Goal: Transaction & Acquisition: Purchase product/service

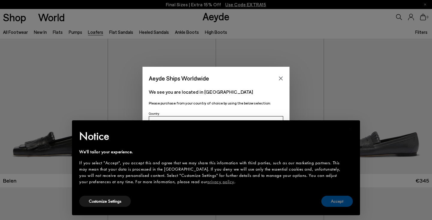
click at [347, 206] on button "Accept" at bounding box center [336, 201] width 31 height 11
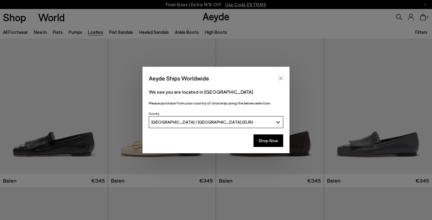
click at [282, 81] on icon "Close" at bounding box center [280, 78] width 5 height 5
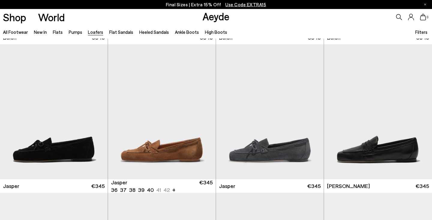
scroll to position [208, 0]
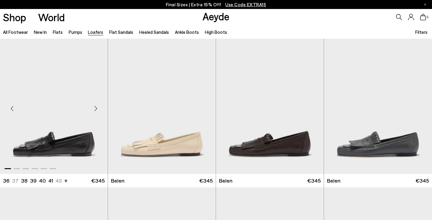
click at [34, 151] on img "1 / 6" at bounding box center [54, 106] width 108 height 135
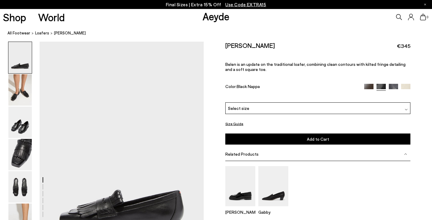
click at [288, 103] on div "Select size" at bounding box center [317, 109] width 185 height 12
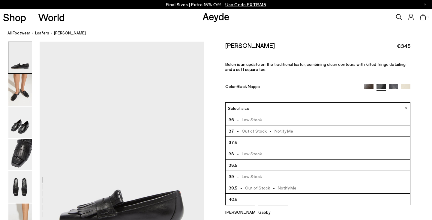
click at [233, 22] on div "Shop World Aeyde 0" at bounding box center [216, 17] width 432 height 16
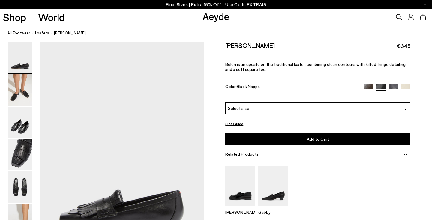
click at [25, 90] on img at bounding box center [19, 89] width 23 height 31
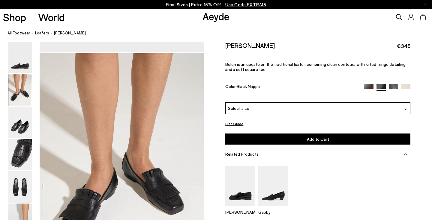
scroll to position [220, 0]
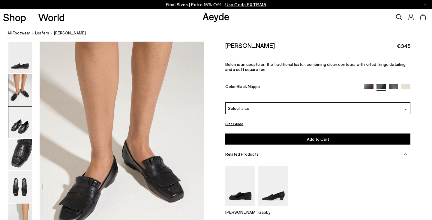
click at [17, 118] on img at bounding box center [19, 122] width 23 height 31
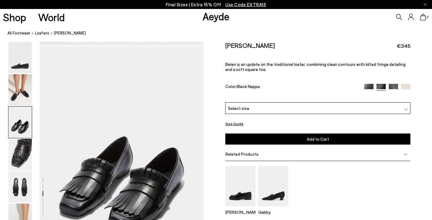
scroll to position [440, 0]
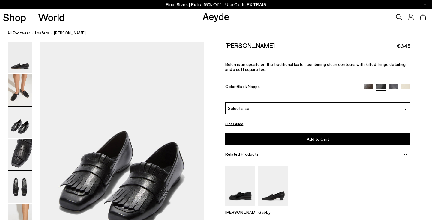
click at [19, 146] on img at bounding box center [19, 154] width 23 height 31
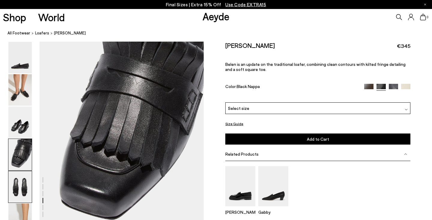
click at [21, 190] on img at bounding box center [19, 186] width 23 height 31
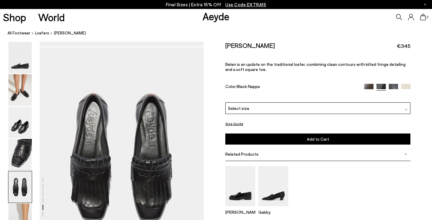
scroll to position [879, 0]
